Goal: Task Accomplishment & Management: Manage account settings

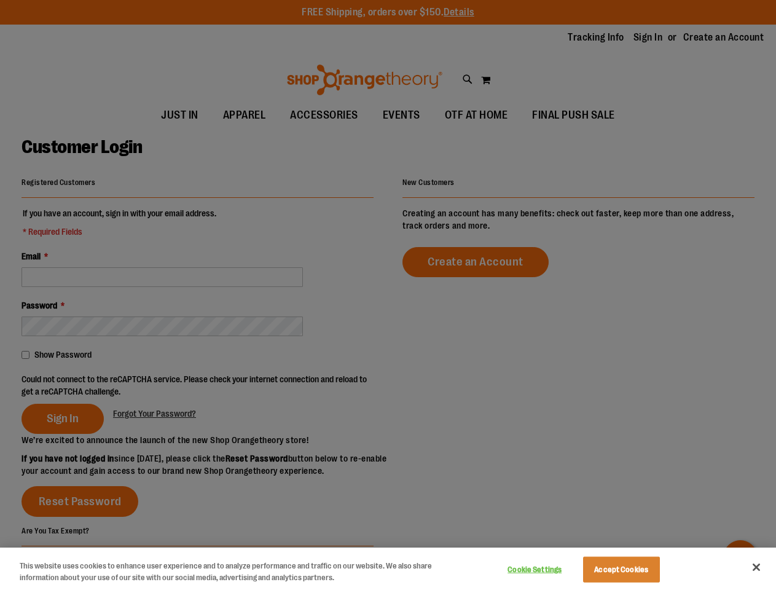
click at [388, 295] on div at bounding box center [388, 295] width 776 height 590
click at [550, 569] on button "Cookie Settings" at bounding box center [534, 569] width 77 height 25
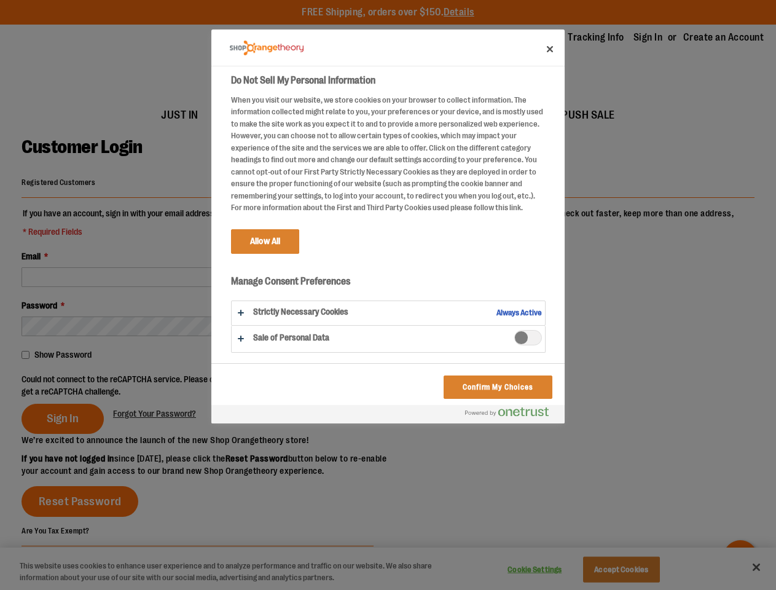
click at [636, 569] on div at bounding box center [388, 295] width 776 height 590
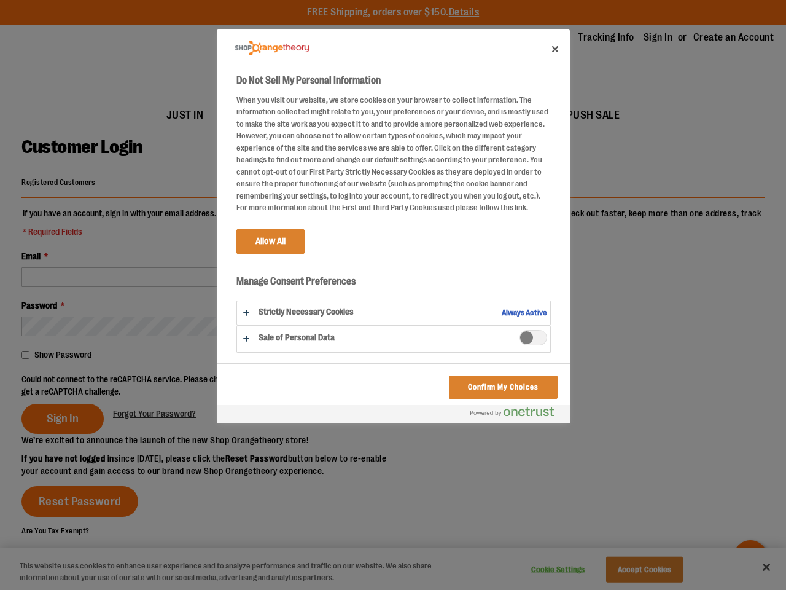
click at [756, 567] on div at bounding box center [393, 295] width 786 height 590
click at [200, 384] on div at bounding box center [393, 295] width 786 height 590
